Goal: Task Accomplishment & Management: Use online tool/utility

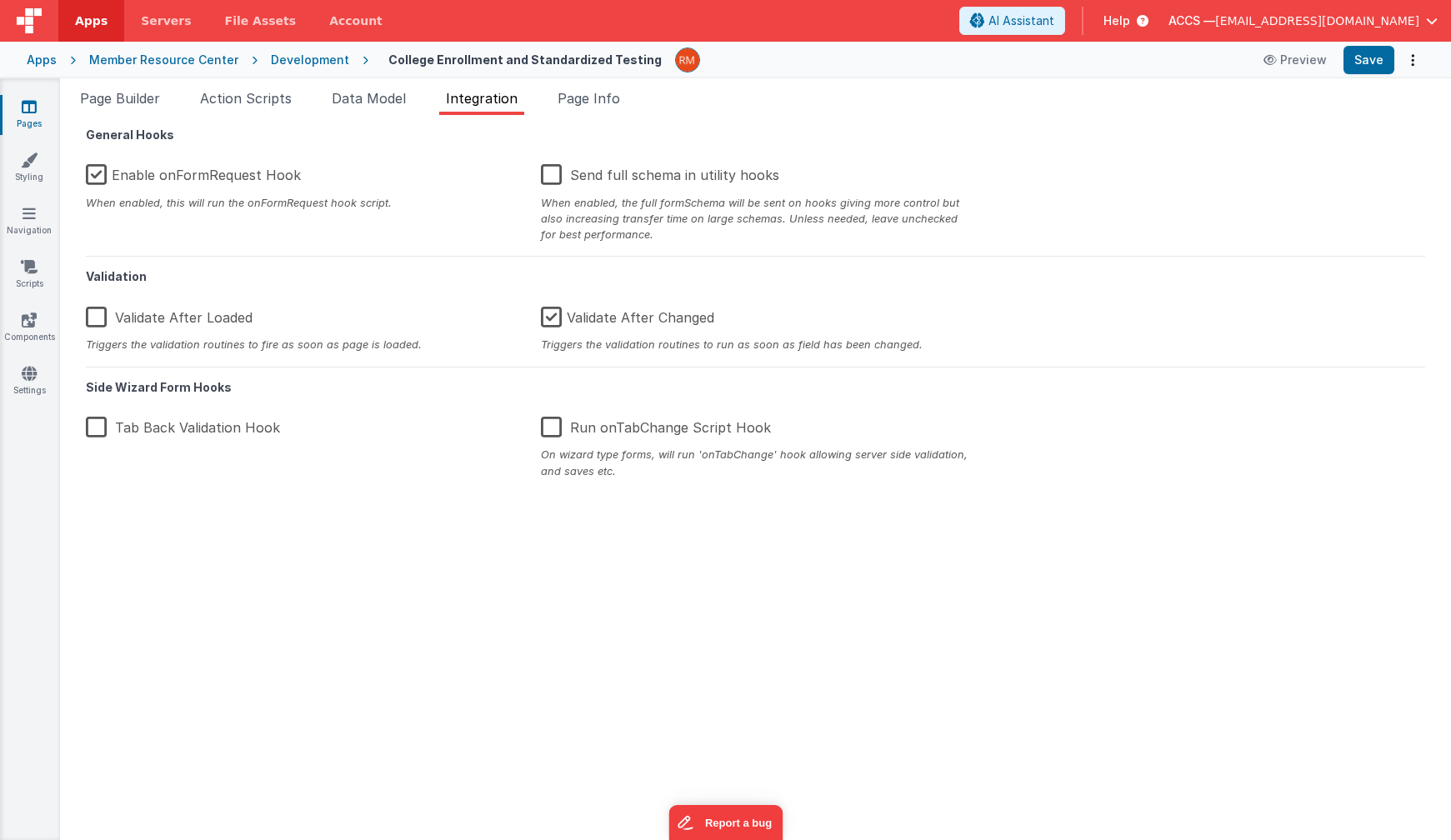
click at [47, 65] on div "Apps" at bounding box center [42, 61] width 30 height 17
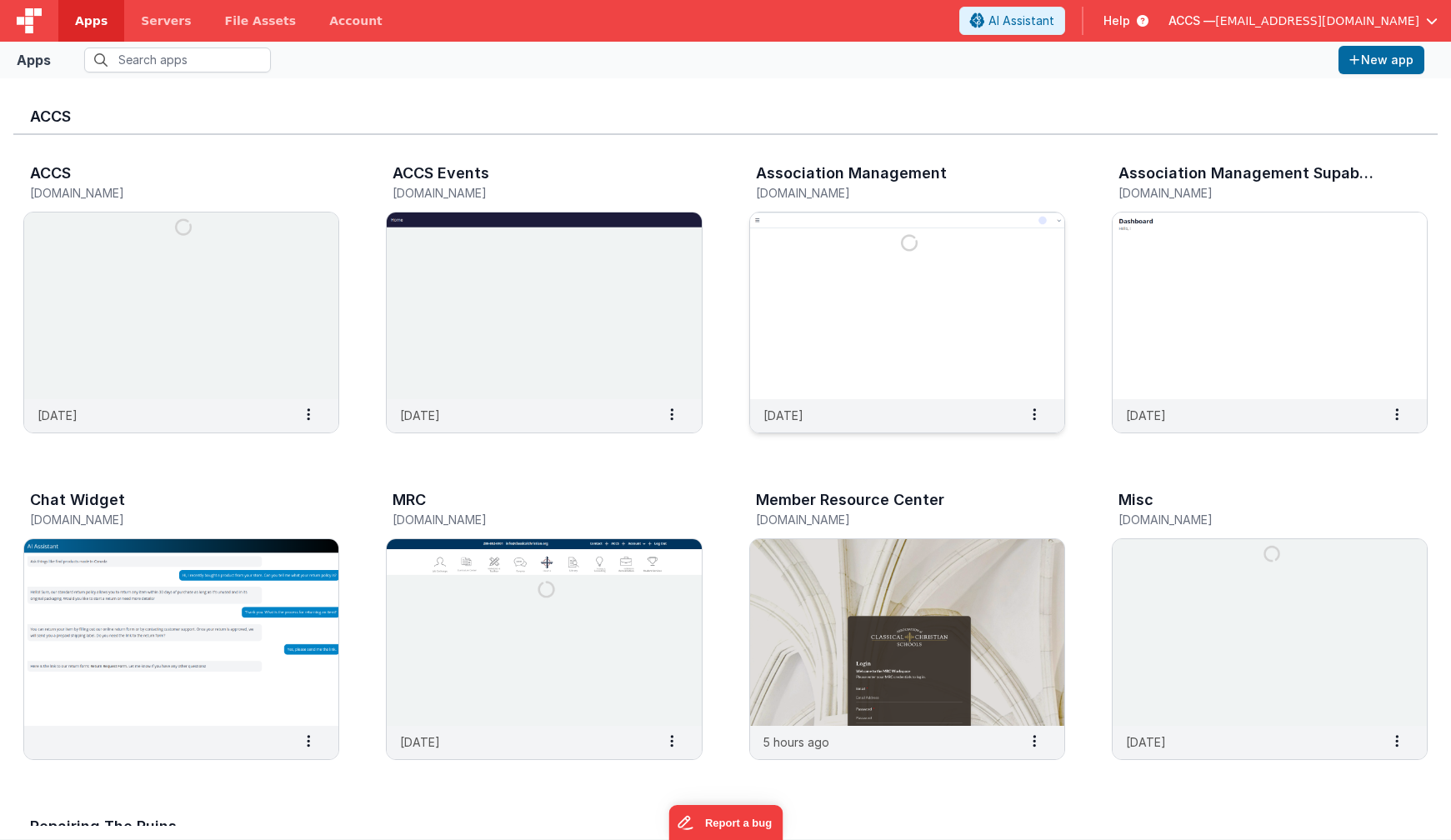
click at [814, 298] on img at bounding box center [907, 306] width 314 height 186
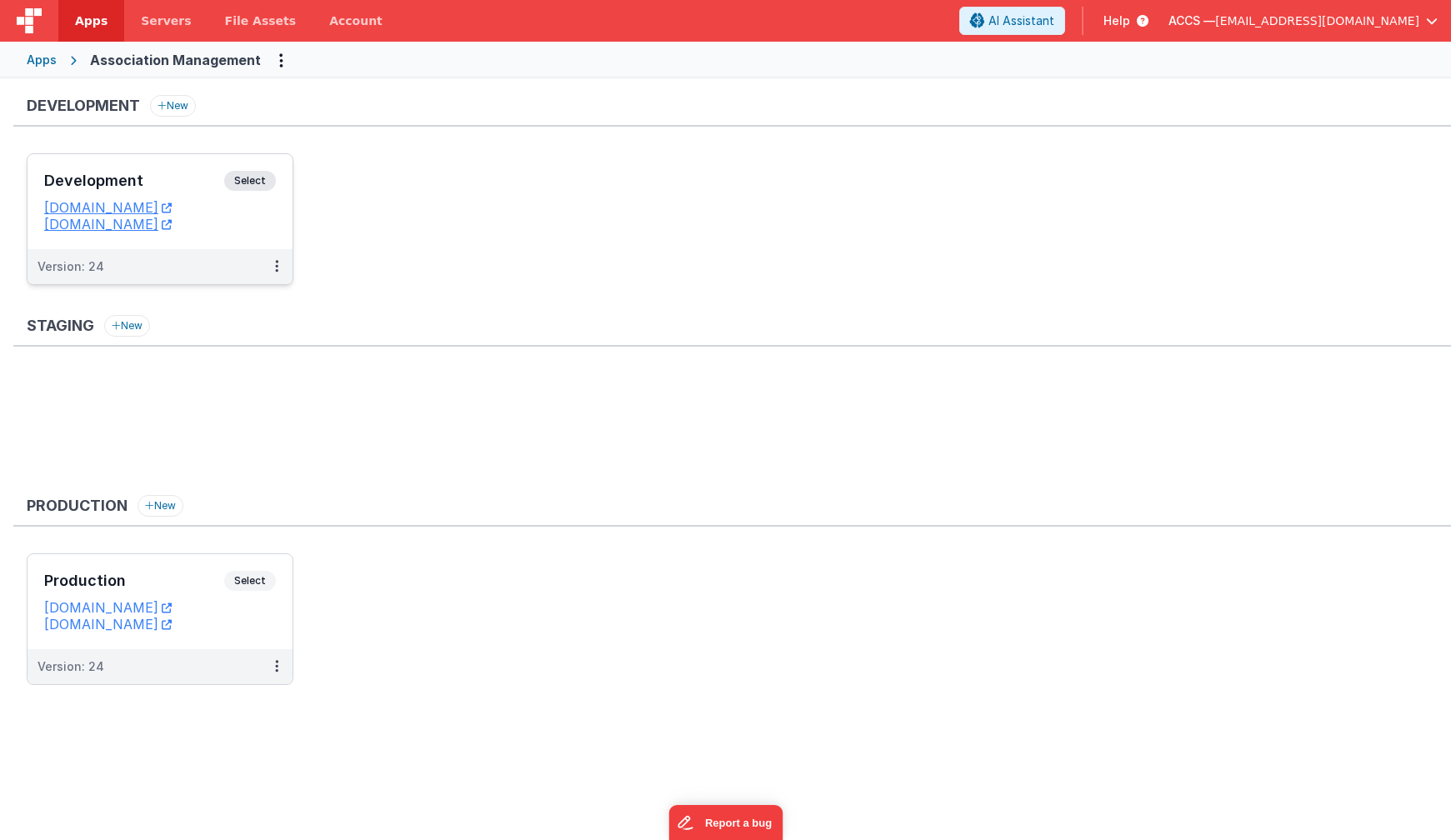
click at [186, 174] on h3 "Development" at bounding box center [134, 181] width 180 height 17
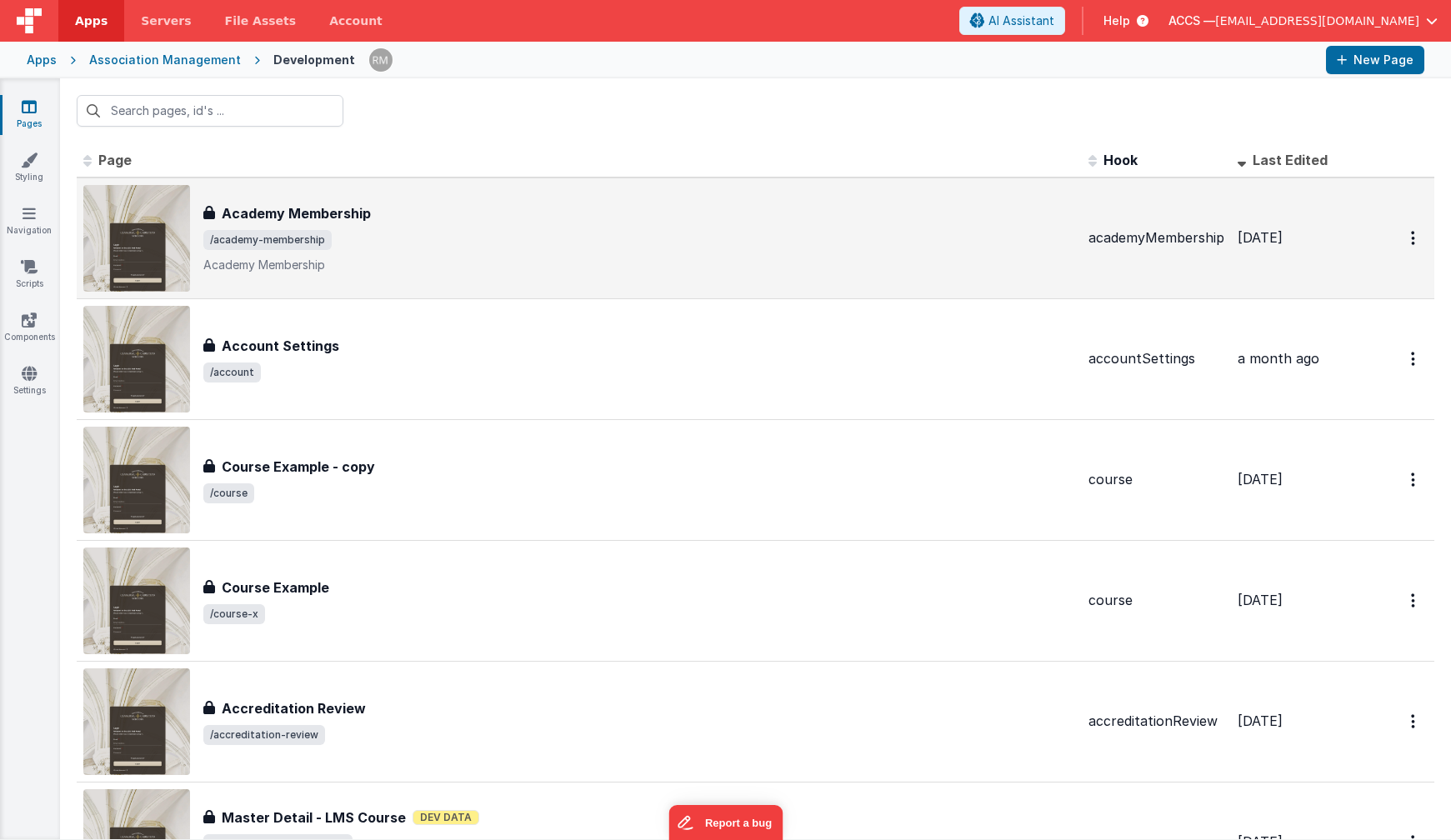
click at [424, 243] on span "/academy-membership" at bounding box center [638, 239] width 871 height 20
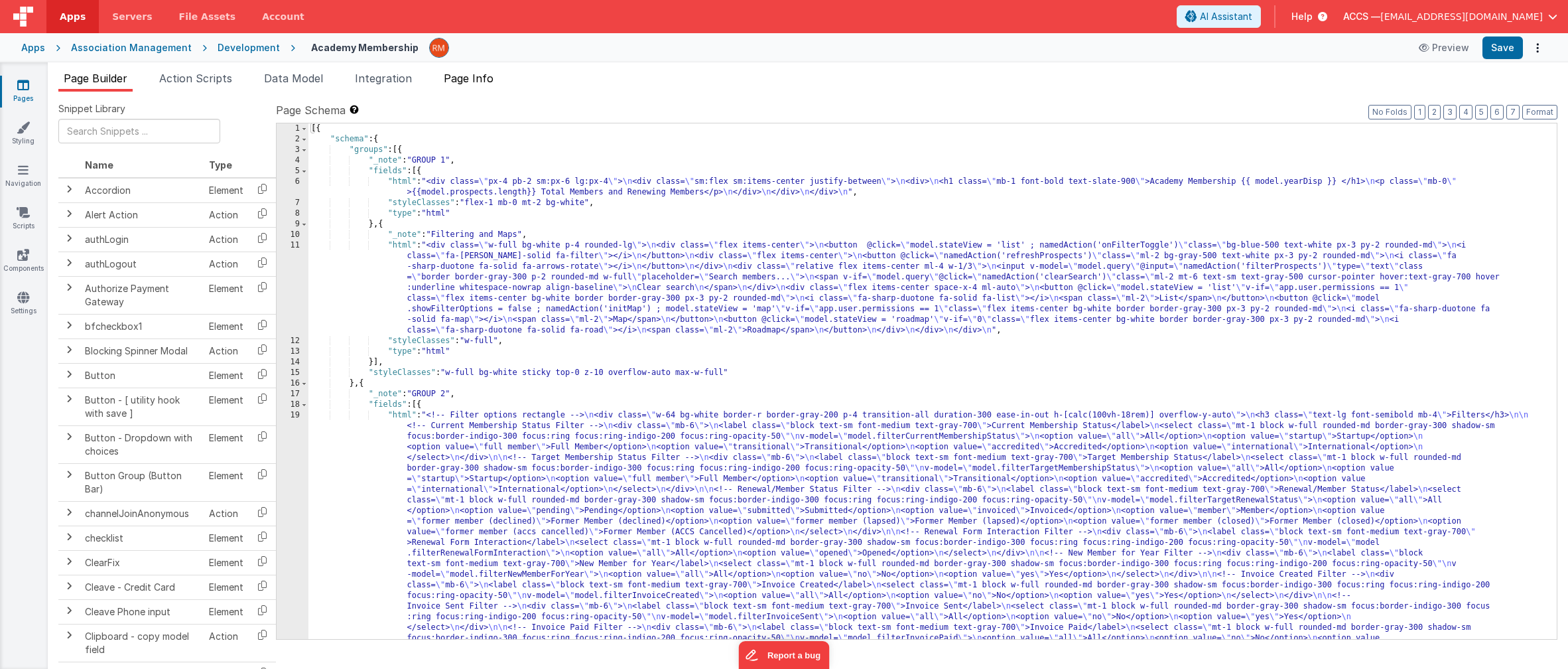
click at [472, 79] on span "Page Info" at bounding box center [468, 78] width 50 height 14
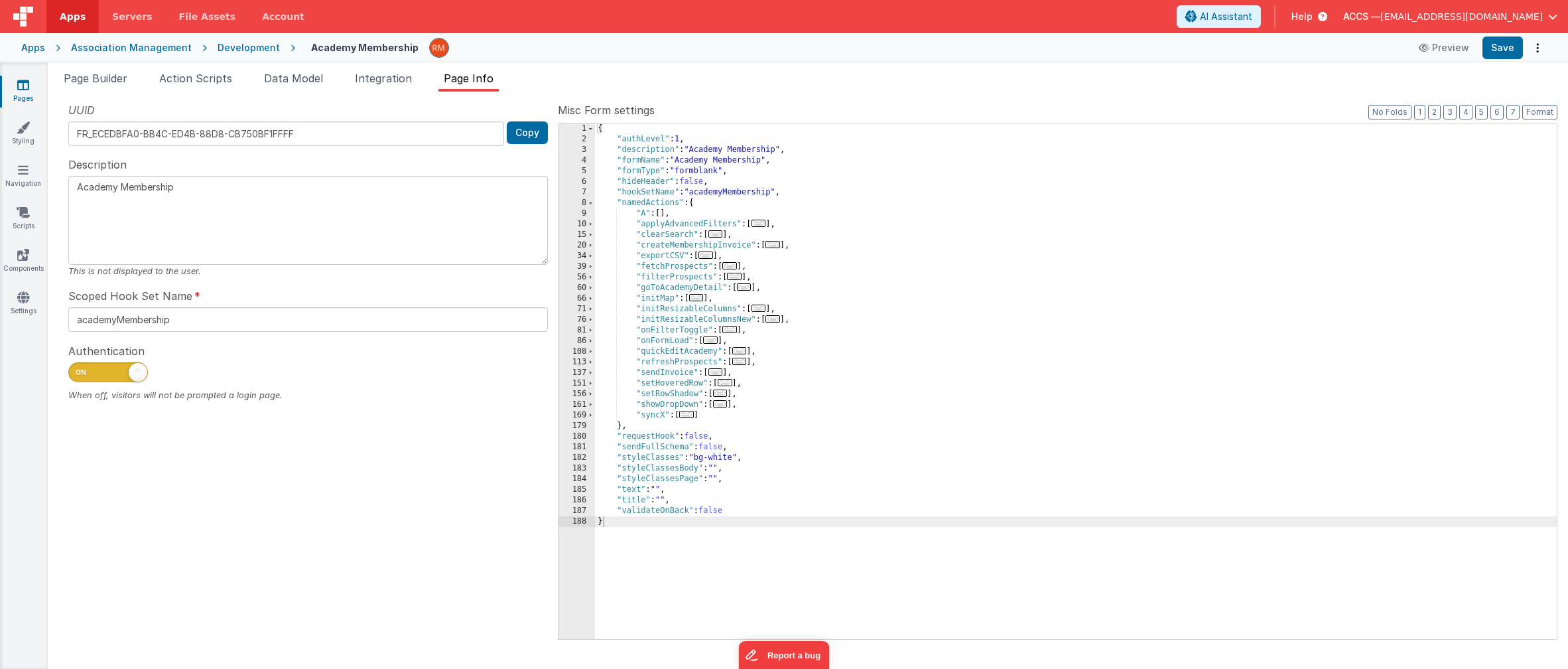
click at [711, 258] on span "..." at bounding box center [706, 255] width 14 height 8
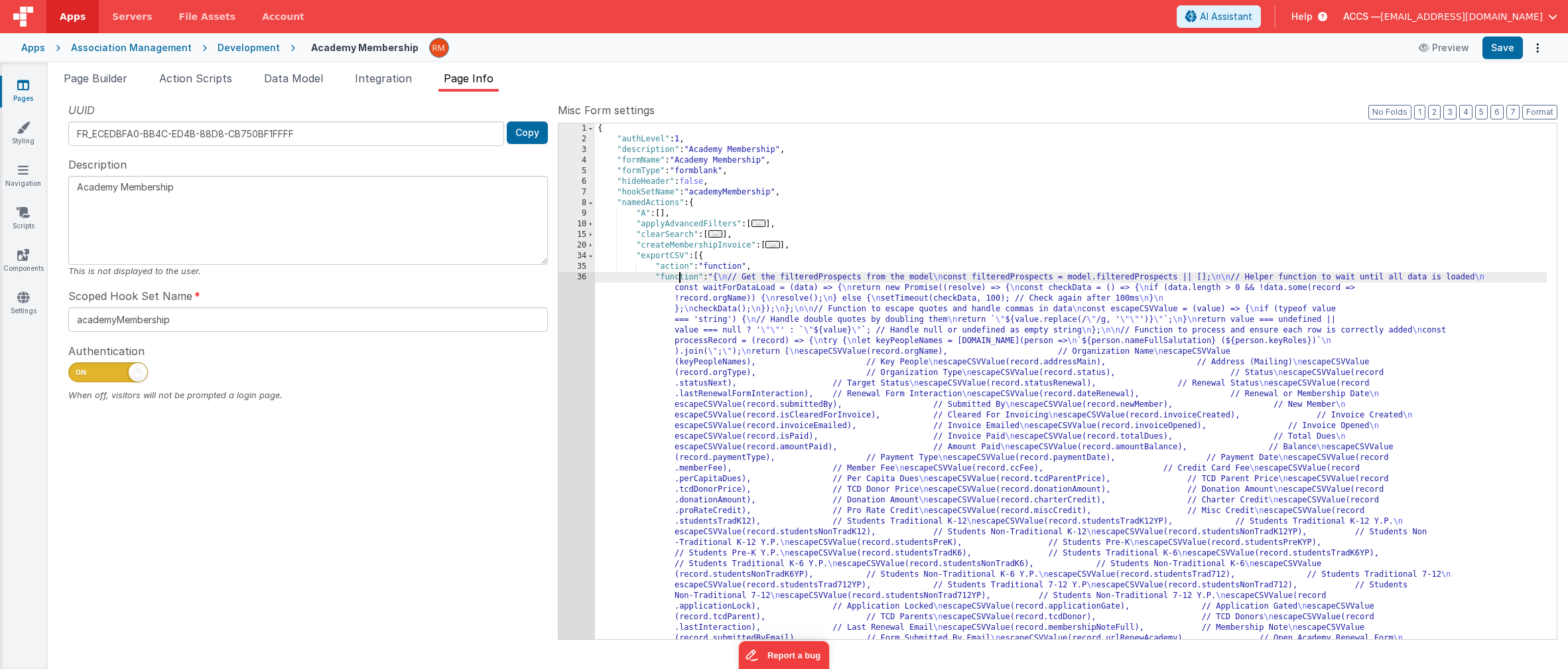
click at [580, 279] on div "36" at bounding box center [577, 569] width 36 height 594
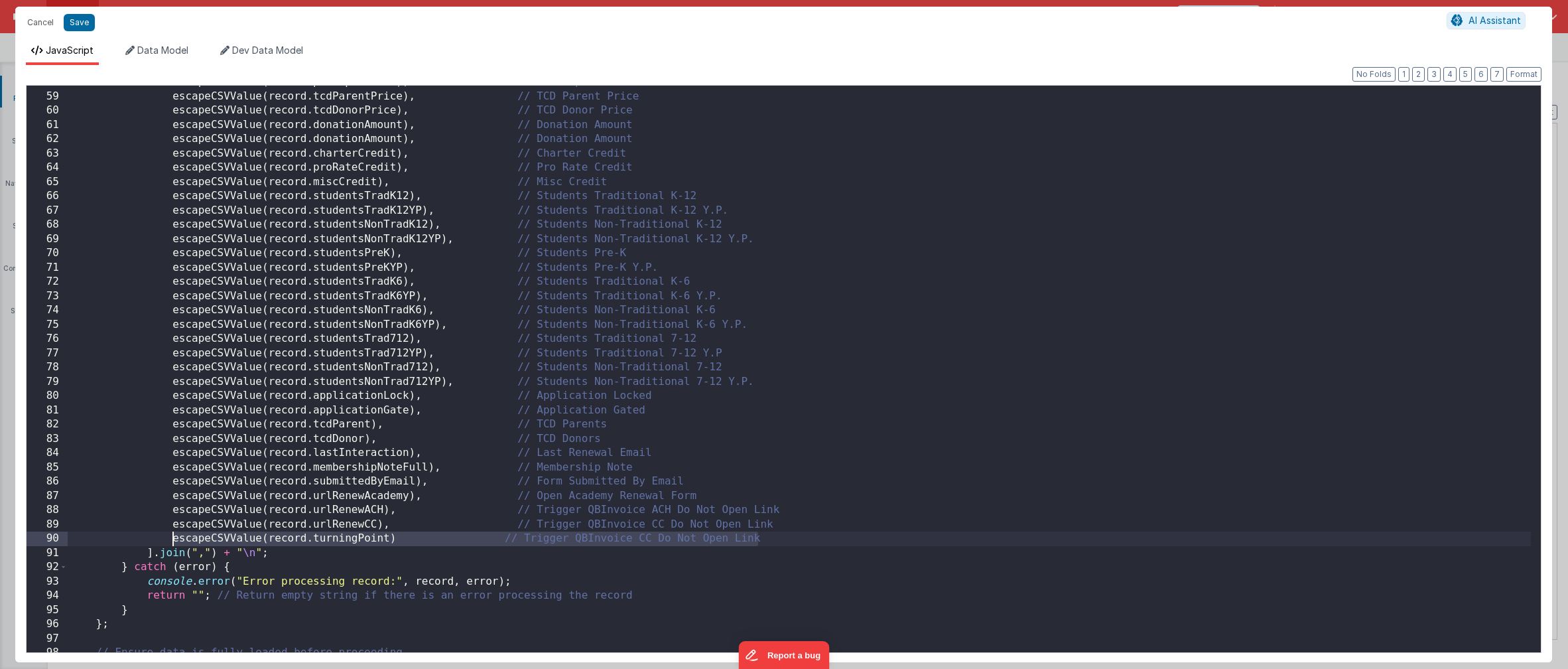
drag, startPoint x: 779, startPoint y: 534, endPoint x: 173, endPoint y: 534, distance: 606.0
click at [173, 534] on div "escapeCSVValue ( record . perCapitaDues ) , // Per Capita Dues escapeCSVValue (…" at bounding box center [799, 373] width 1463 height 595
click at [432, 535] on div "escapeCSVValue ( record . perCapitaDues ) , // Per Capita Dues escapeCSVValue (…" at bounding box center [799, 373] width 1463 height 595
click at [398, 541] on div "escapeCSVValue ( record . perCapitaDues ) , // Per Capita Dues escapeCSVValue (…" at bounding box center [799, 373] width 1463 height 595
click at [819, 537] on div "escapeCSVValue ( record . perCapitaDues ) , // Per Capita Dues escapeCSVValue (…" at bounding box center [799, 373] width 1463 height 595
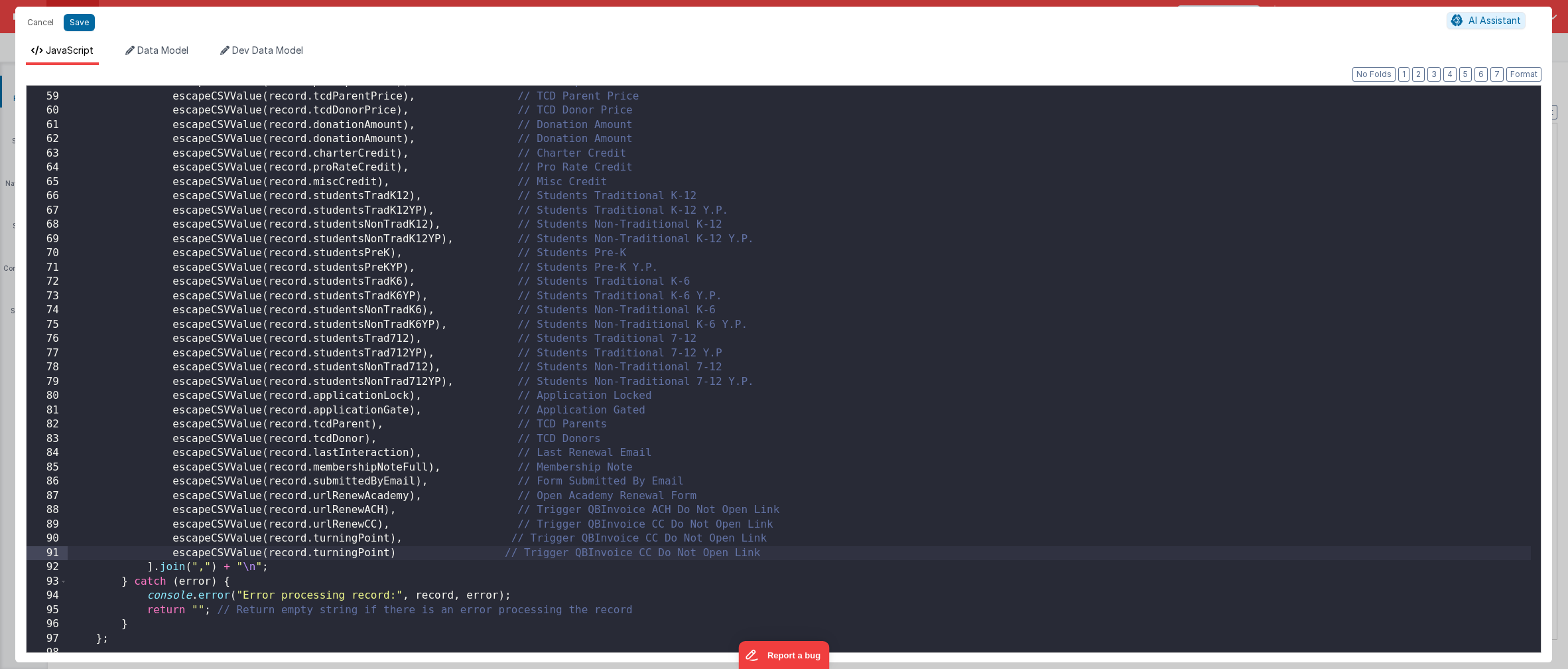
click at [388, 552] on div "escapeCSVValue ( record . perCapitaDues ) , // Per Capita Dues escapeCSVValue (…" at bounding box center [799, 373] width 1463 height 595
click at [471, 555] on div "escapeCSVValue ( record . perCapitaDues ) , // Per Capita Dues escapeCSVValue (…" at bounding box center [799, 373] width 1463 height 595
drag, startPoint x: 771, startPoint y: 554, endPoint x: 532, endPoint y: 555, distance: 239.0
click at [532, 555] on div "escapeCSVValue ( record . perCapitaDues ) , // Per Capita Dues escapeCSVValue (…" at bounding box center [799, 373] width 1463 height 595
click at [509, 538] on div "escapeCSVValue ( record . perCapitaDues ) , // Per Capita Dues escapeCSVValue (…" at bounding box center [799, 373] width 1463 height 595
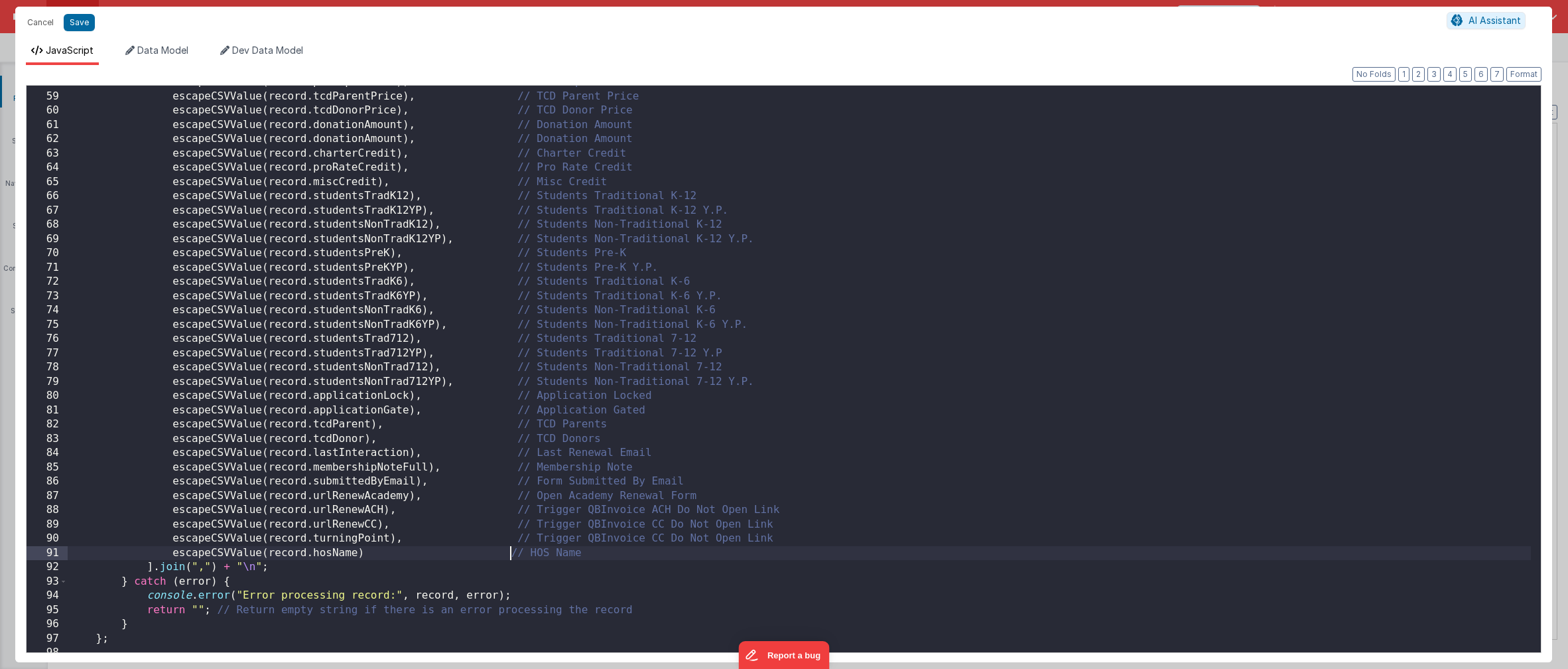
click at [511, 553] on div "escapeCSVValue ( record . perCapitaDues ) , // Per Capita Dues escapeCSVValue (…" at bounding box center [799, 373] width 1463 height 595
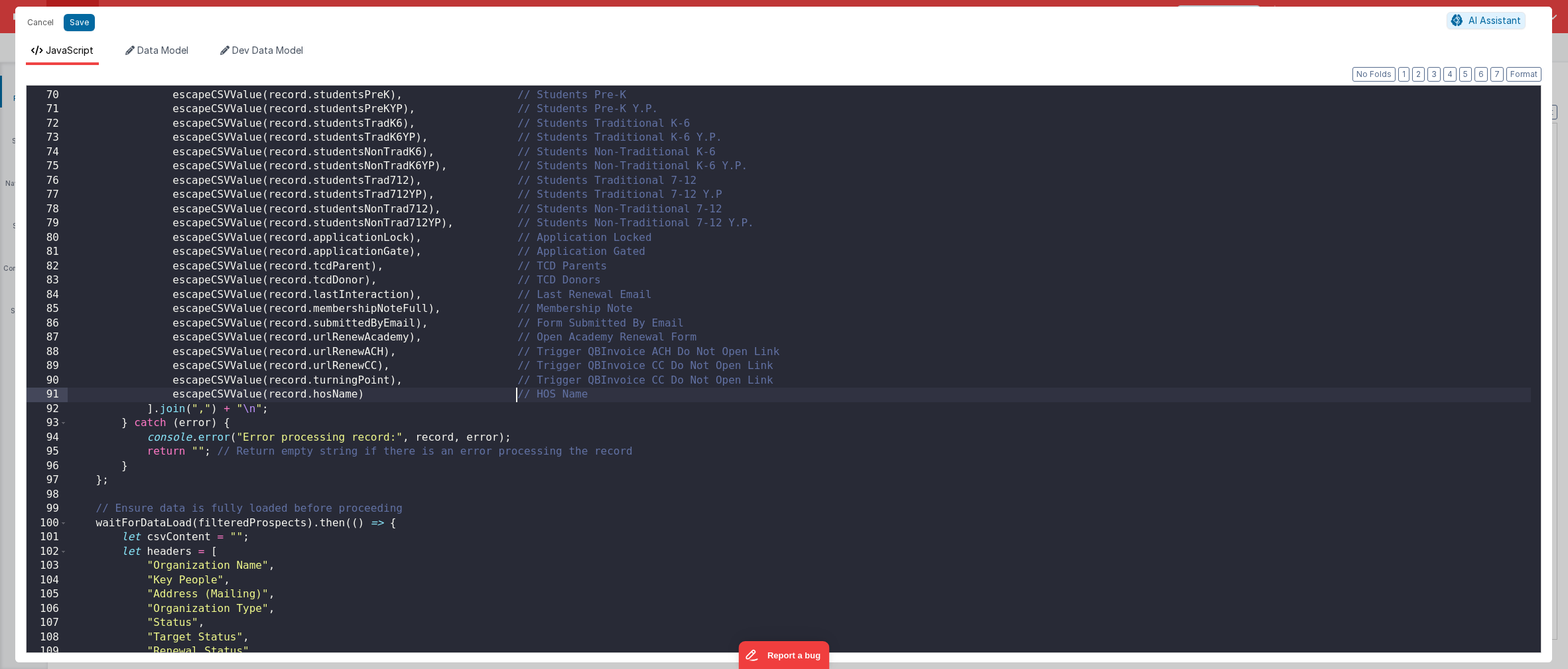
scroll to position [982, 0]
click at [374, 396] on div "escapeCSVValue ( record . studentsNonTradK12YP ) , // Students Non-Traditional …" at bounding box center [799, 371] width 1463 height 595
drag, startPoint x: 608, startPoint y: 397, endPoint x: 20, endPoint y: 394, distance: 588.0
click at [25, 396] on div "Format 7 6 5 4 3 2 1 No Folds 69 70 71 72 73 74 75 76 77 78 79 80 81 82 83 84 8…" at bounding box center [783, 363] width 1537 height 597
click at [595, 394] on div "escapeCSVValue ( record . studentsNonTradK12YP ) , // Students Non-Traditional …" at bounding box center [799, 371] width 1463 height 595
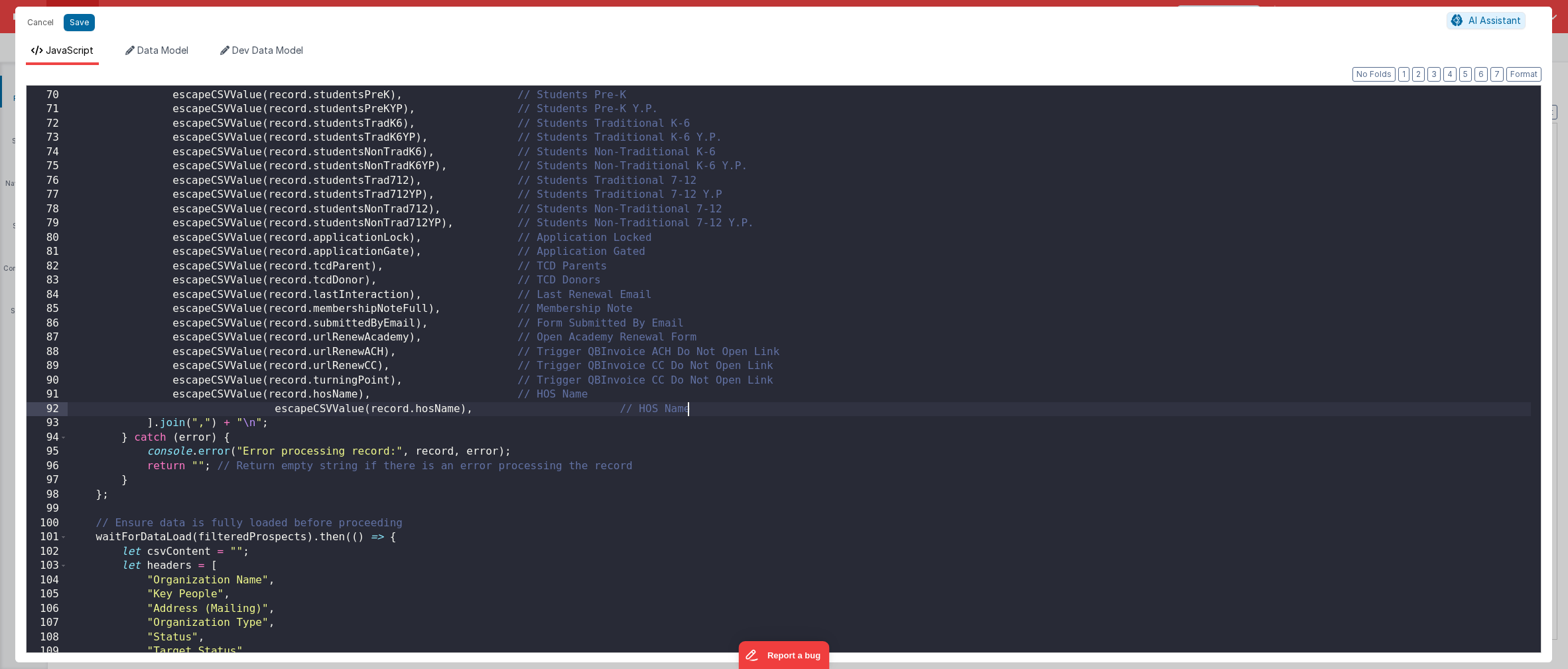
click at [274, 408] on div "escapeCSVValue ( record . studentsNonTradK12YP ) , // Students Non-Traditional …" at bounding box center [799, 371] width 1463 height 595
click at [621, 407] on div "escapeCSVValue ( record . studentsNonTradK12YP ) , // Students Non-Traditional …" at bounding box center [799, 371] width 1463 height 595
click at [356, 408] on div "escapeCSVValue ( record . studentsNonTradK12YP ) , // Students Non-Traditional …" at bounding box center [799, 371] width 1463 height 595
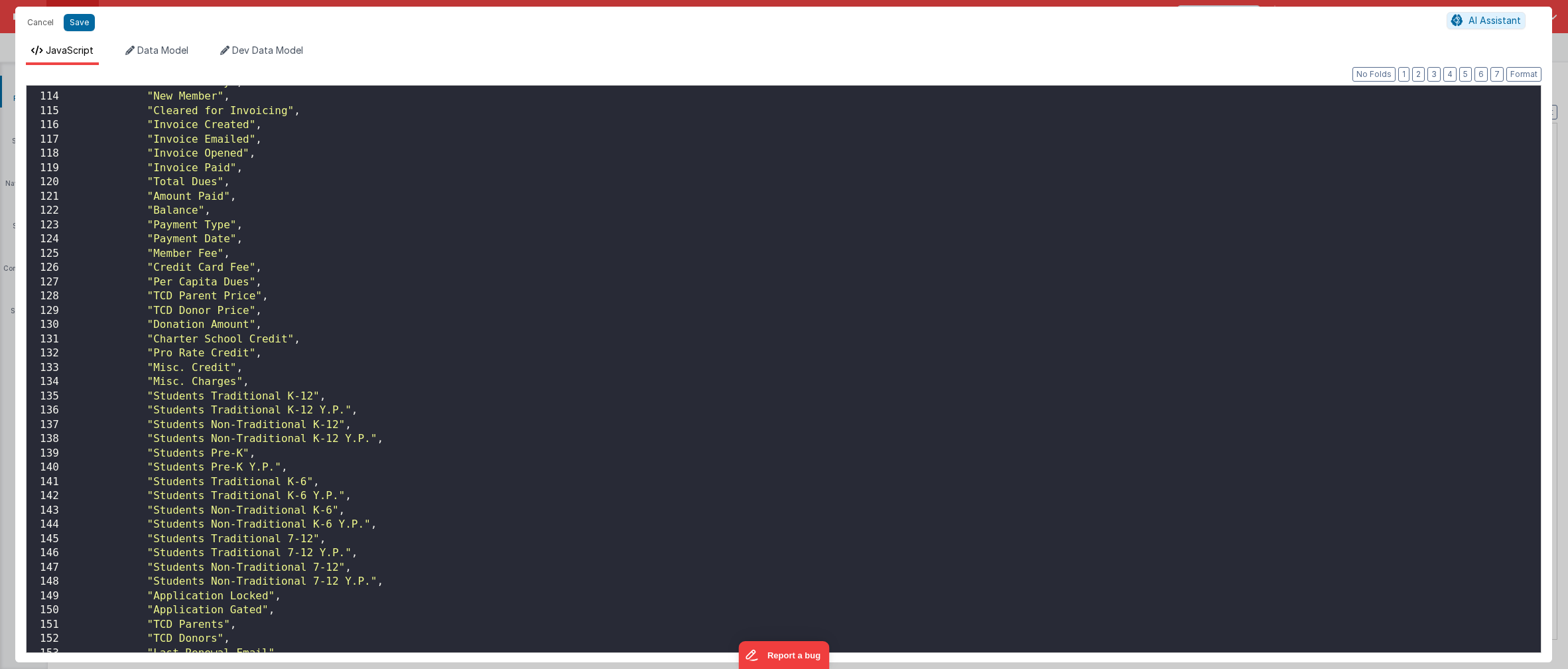
scroll to position [1880, 0]
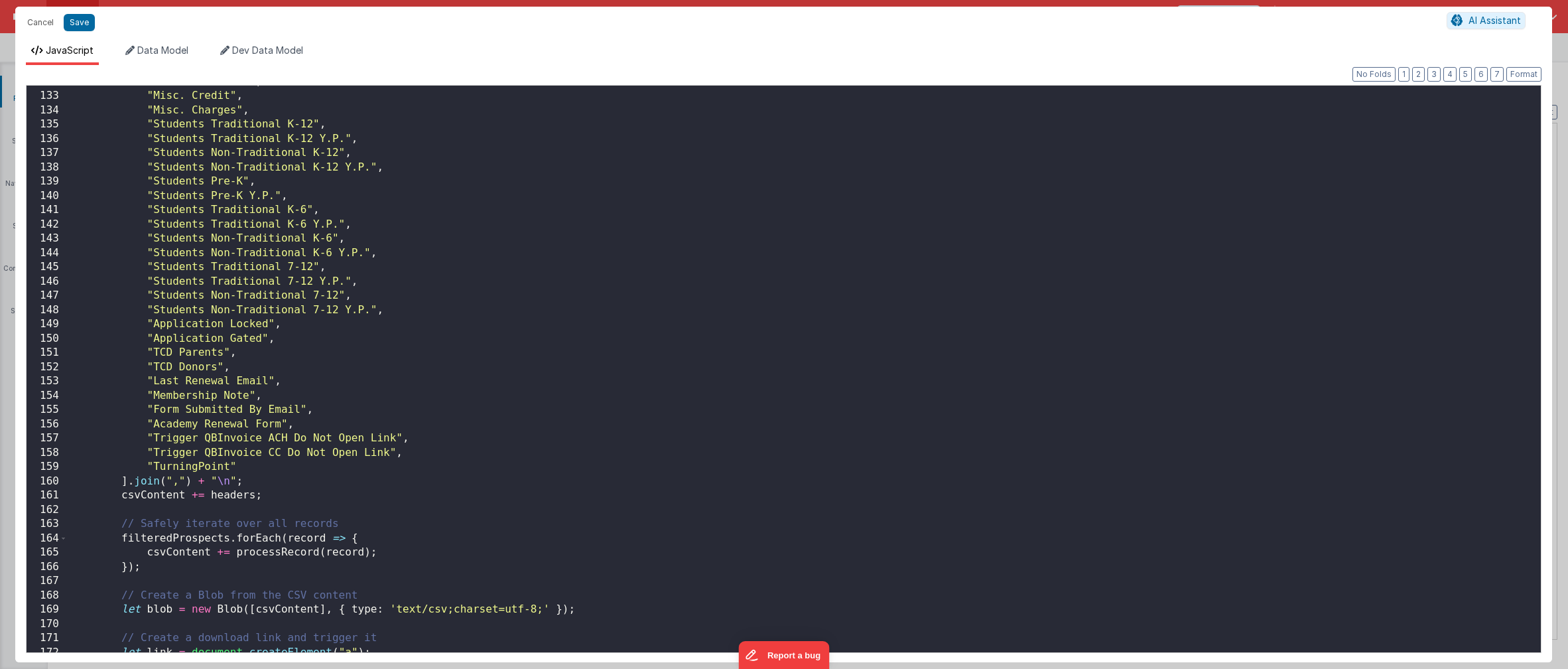
click at [304, 465] on div ""Pro Rate Credit" , "Misc. Credit" , "Misc. Charges" , "Students Traditional K-…" at bounding box center [799, 373] width 1463 height 595
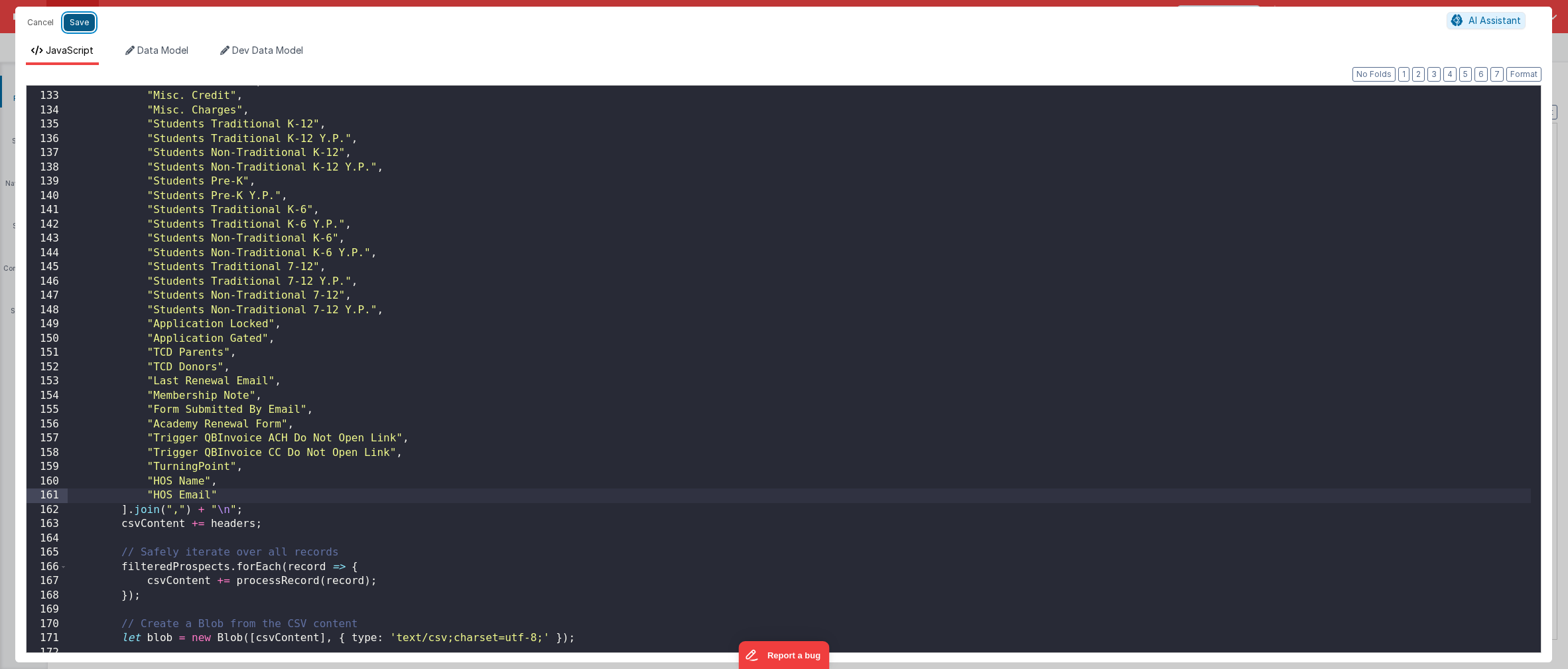
click at [73, 25] on button "Save" at bounding box center [79, 22] width 31 height 17
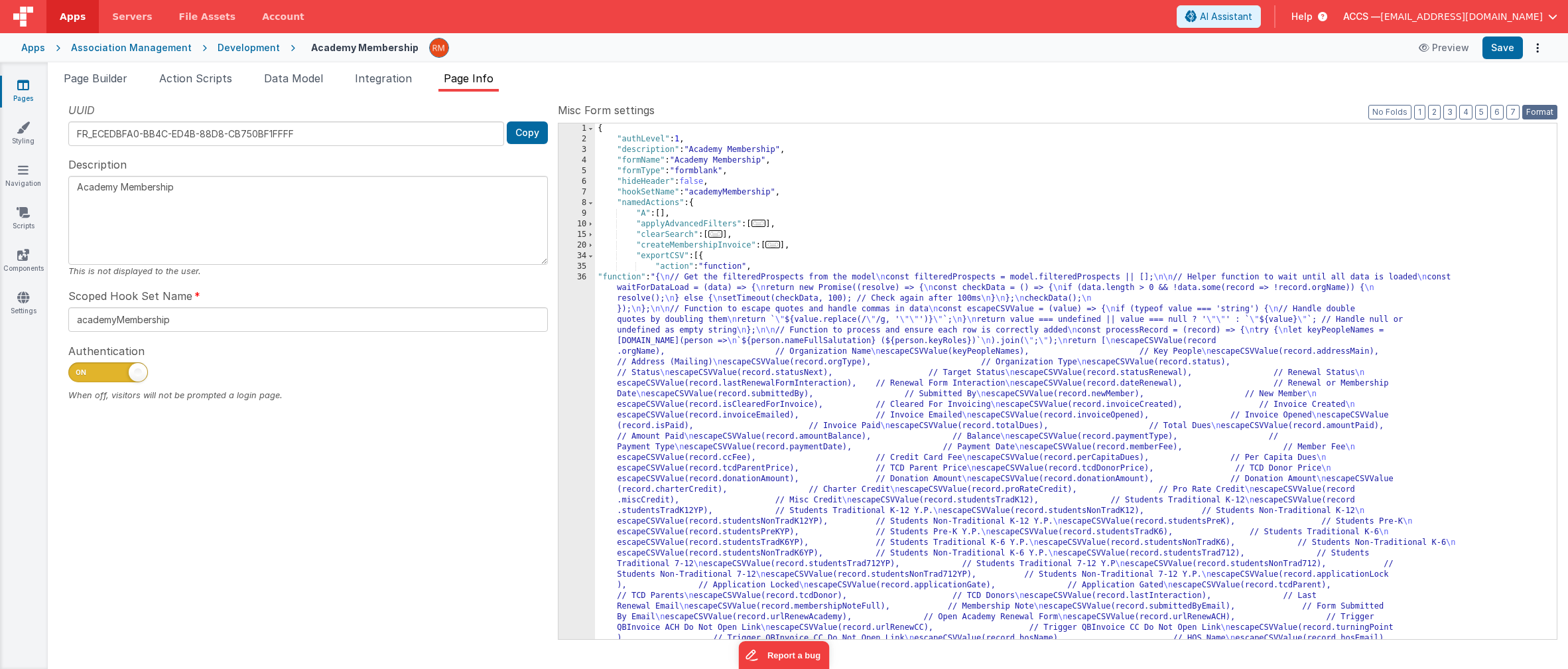
click at [1155, 114] on button "Format" at bounding box center [1539, 112] width 35 height 14
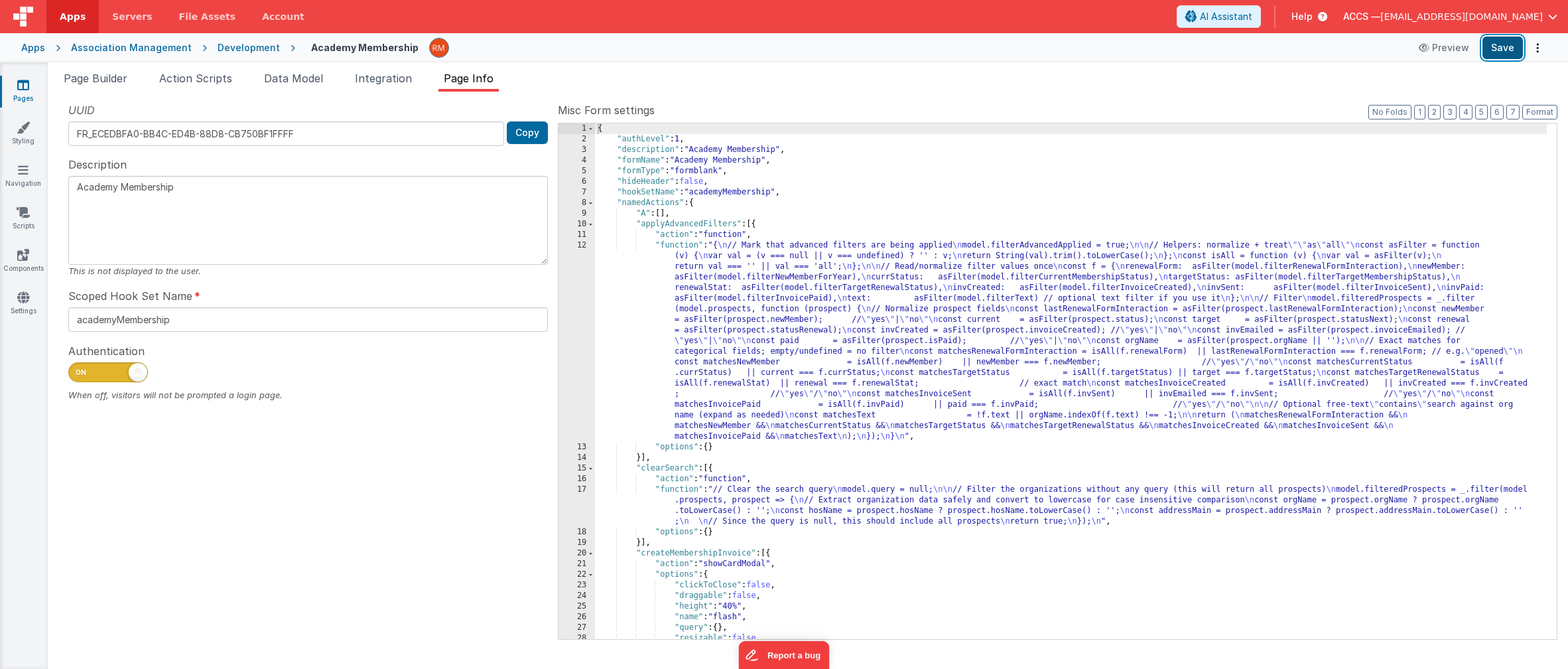
click at [1155, 55] on button "Save" at bounding box center [1503, 47] width 41 height 23
click at [90, 49] on div "Association Management" at bounding box center [131, 48] width 120 height 14
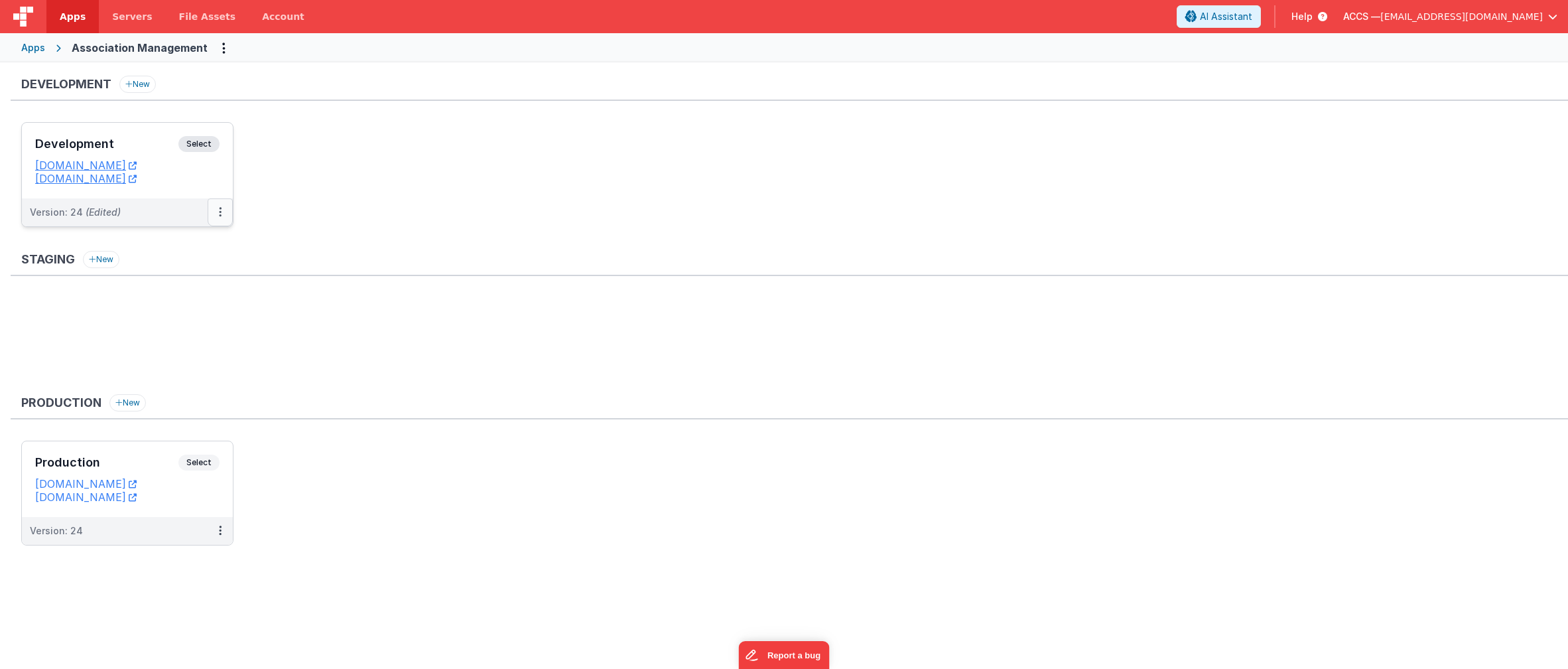
click at [218, 215] on button at bounding box center [220, 212] width 25 height 28
click at [172, 298] on link "Deploy..." at bounding box center [174, 290] width 117 height 24
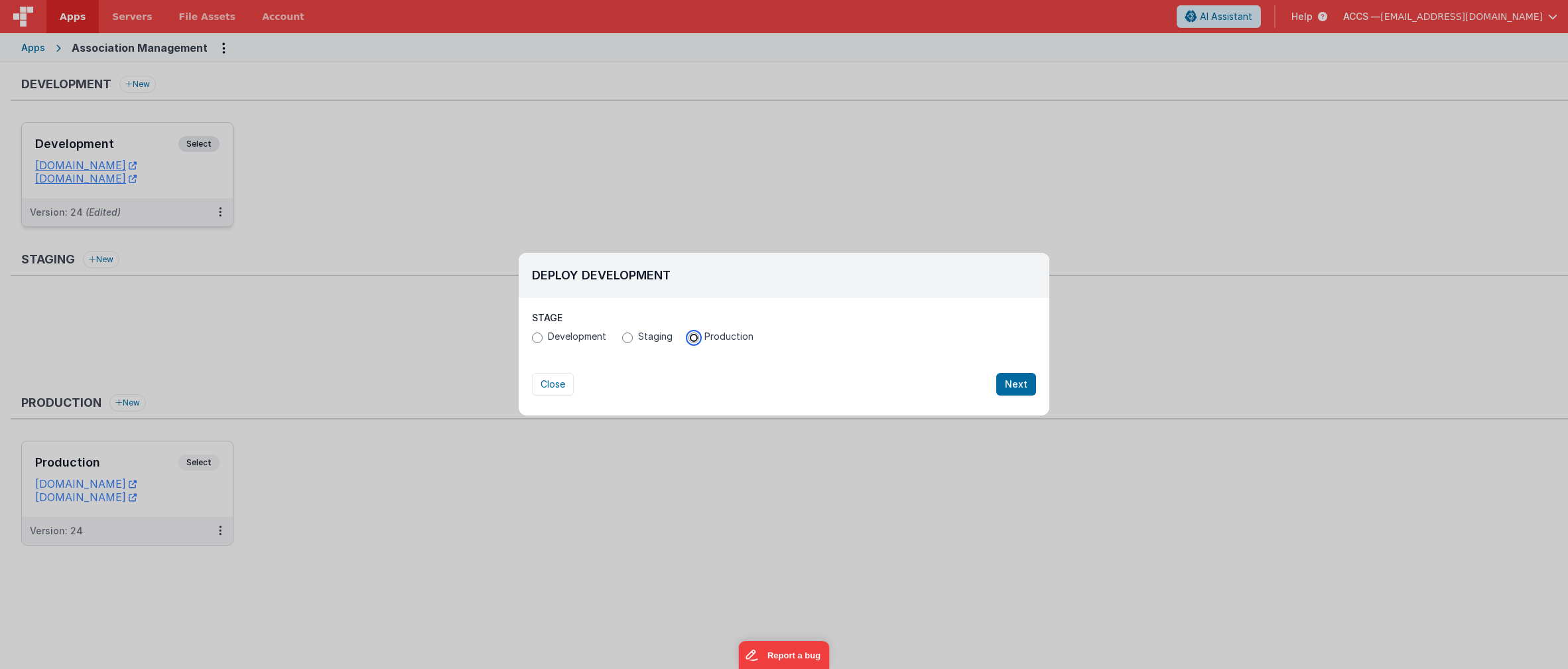
click at [688, 338] on input "Production" at bounding box center [694, 338] width 11 height 11
radio input "true"
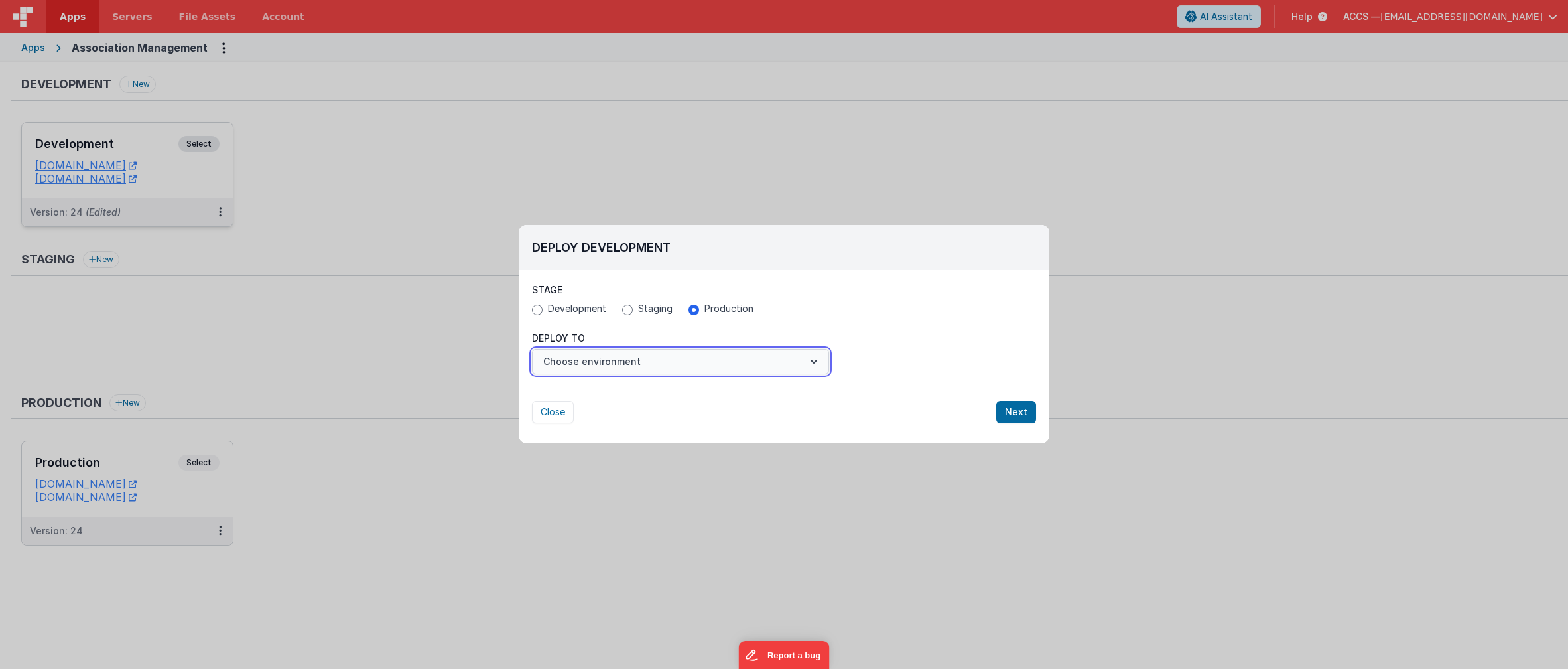
click at [794, 361] on button "Choose environment" at bounding box center [680, 361] width 297 height 25
click at [768, 389] on link "Production" at bounding box center [680, 394] width 297 height 24
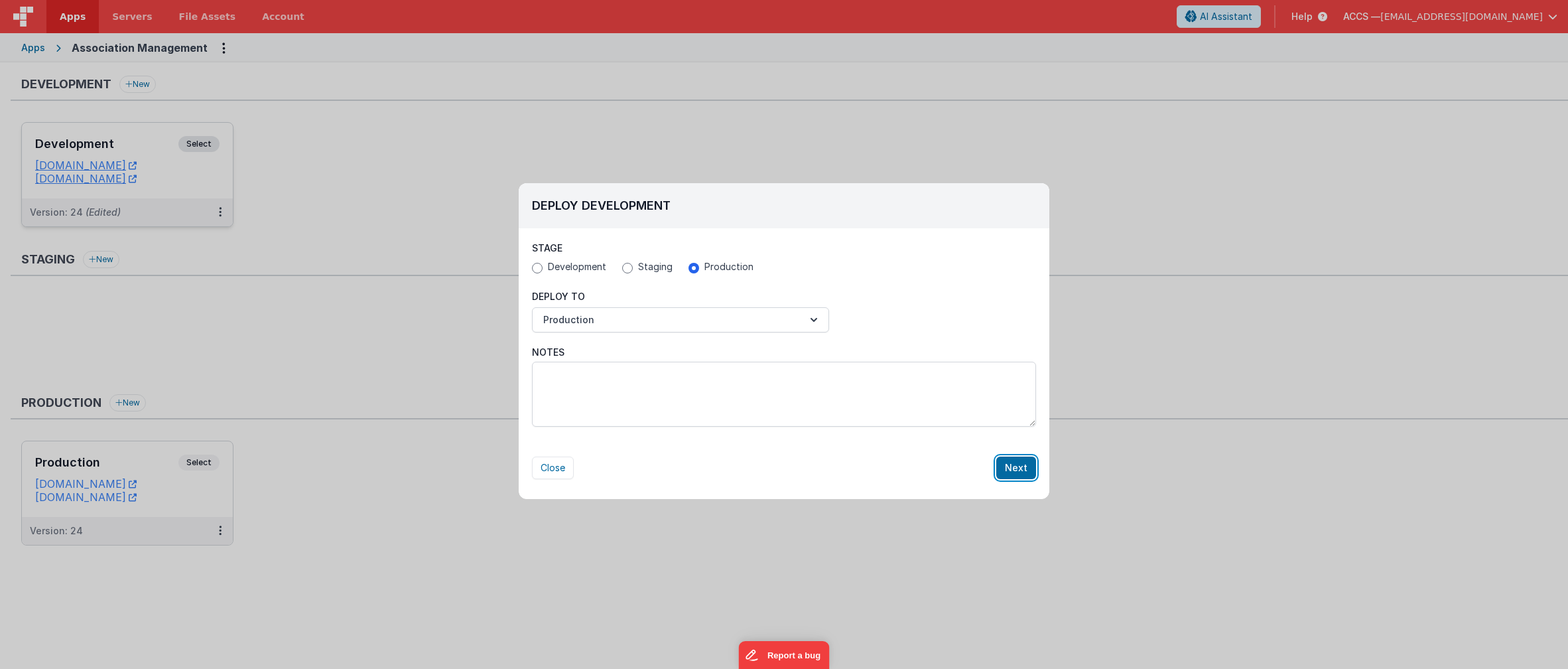
click at [1017, 465] on button "Next" at bounding box center [1016, 468] width 40 height 23
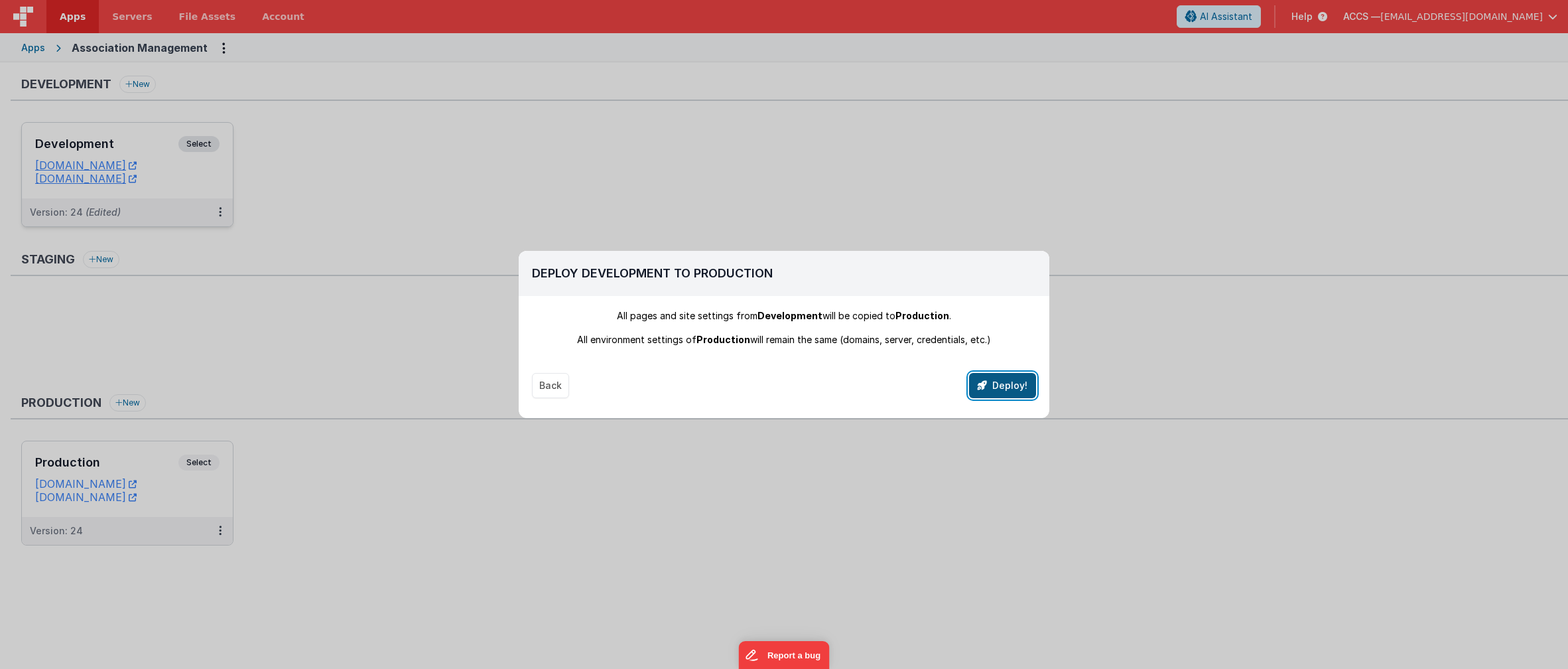
click at [1007, 379] on button "Deploy!" at bounding box center [1002, 385] width 67 height 25
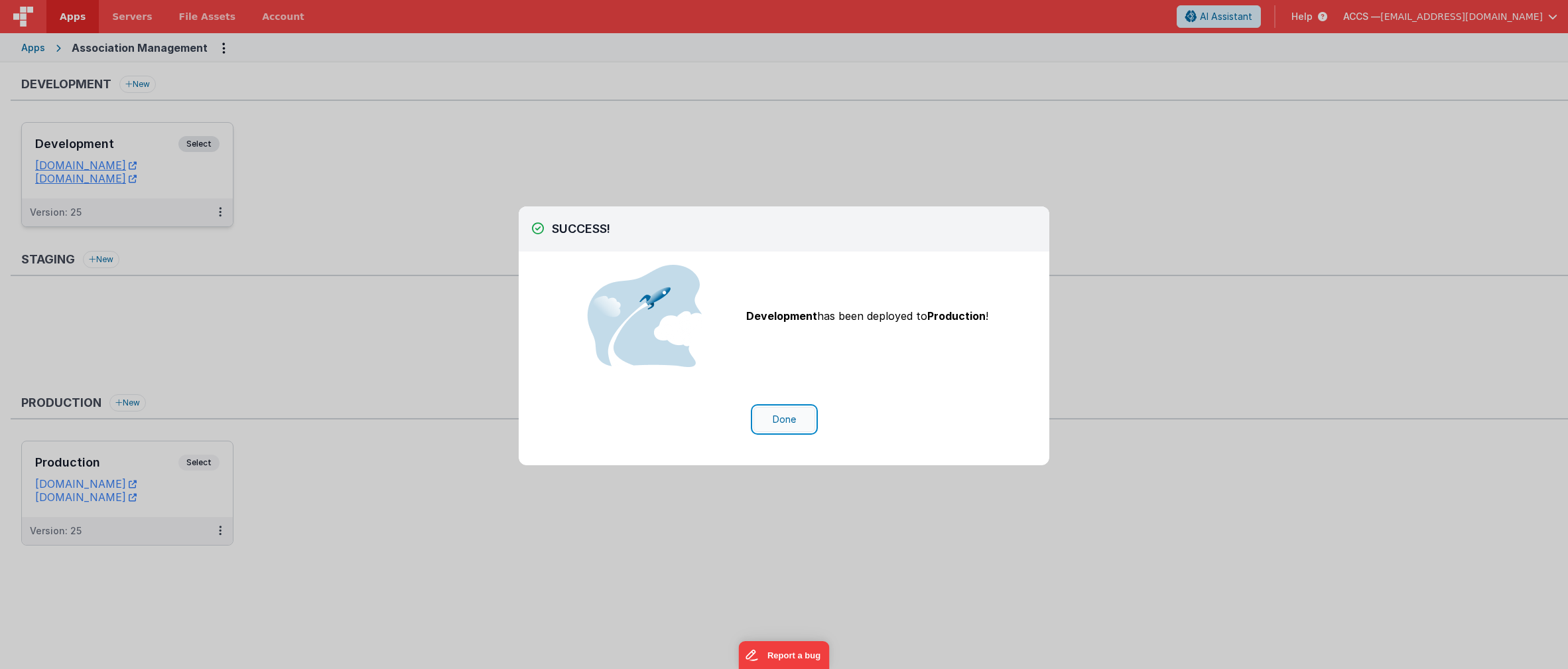
click at [773, 423] on button "Done" at bounding box center [785, 419] width 62 height 25
